Goal: Task Accomplishment & Management: Use online tool/utility

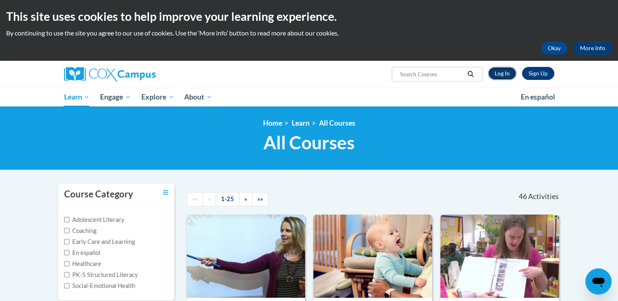
click at [500, 71] on link "Log In" at bounding box center [502, 73] width 28 height 13
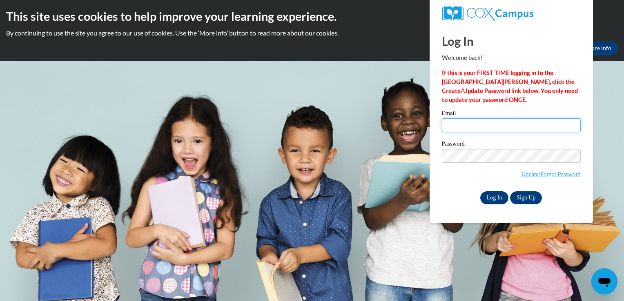
type input "[EMAIL_ADDRESS][DOMAIN_NAME]"
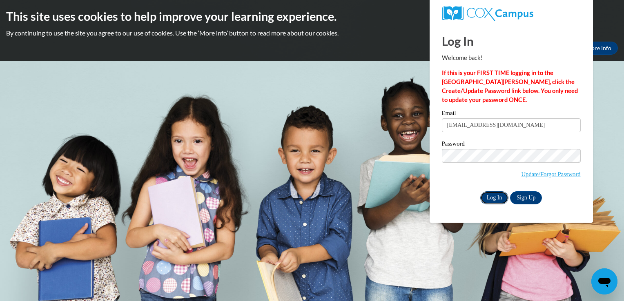
click at [494, 200] on input "Log In" at bounding box center [494, 197] width 29 height 13
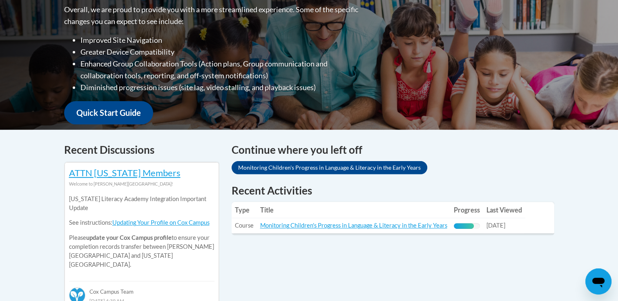
scroll to position [250, 0]
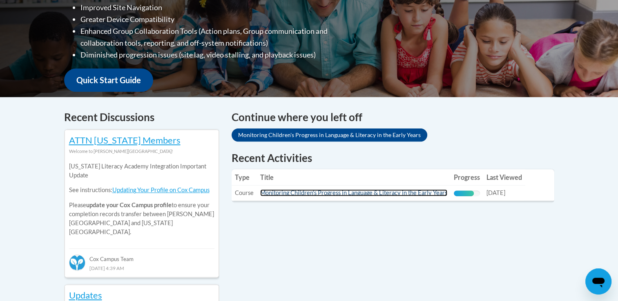
click at [417, 192] on link "Monitoring Children's Progress in Language & Literacy in the Early Years" at bounding box center [353, 192] width 187 height 7
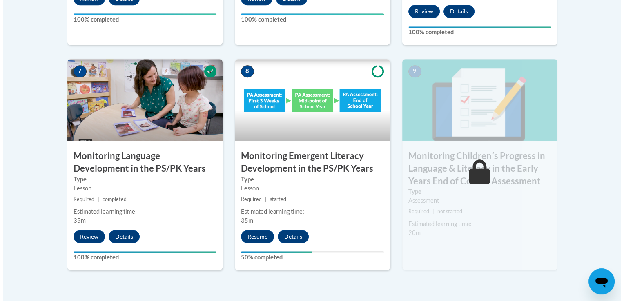
scroll to position [724, 0]
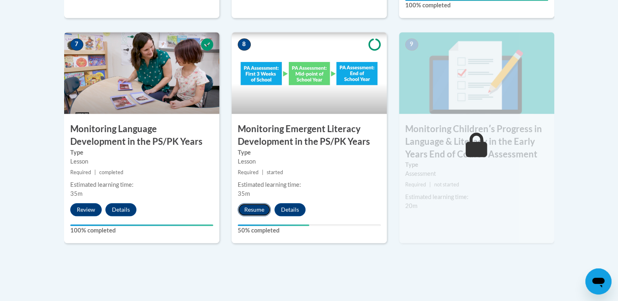
click at [261, 205] on button "Resume" at bounding box center [254, 209] width 33 height 13
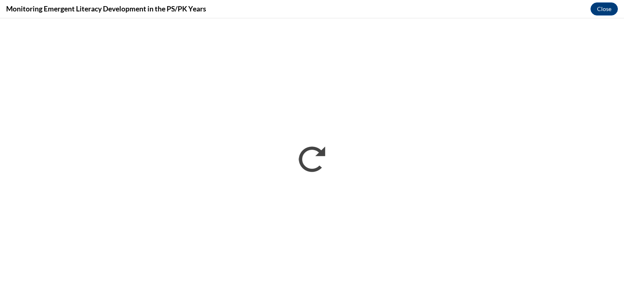
scroll to position [0, 0]
